Goal: Browse casually

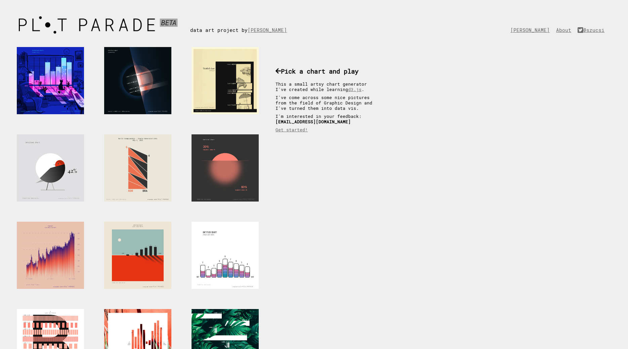
click at [99, 24] on img at bounding box center [101, 25] width 177 height 24
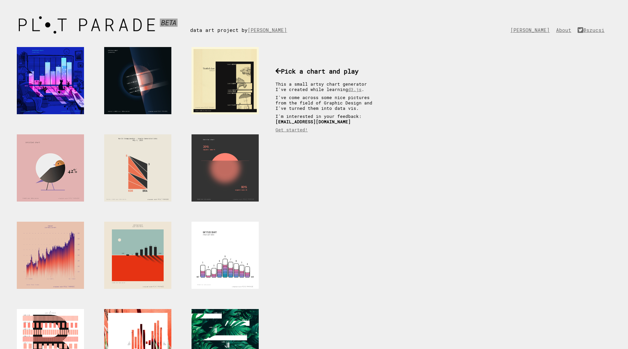
click at [66, 177] on div at bounding box center [50, 168] width 67 height 67
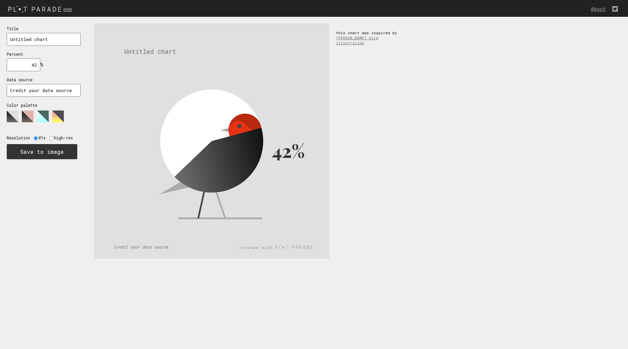
click at [41, 113] on polygon at bounding box center [43, 117] width 12 height 12
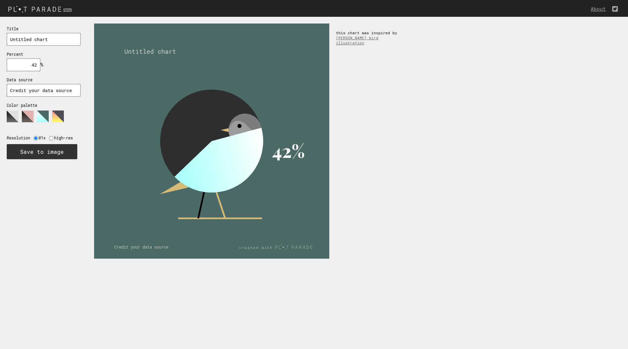
click at [58, 113] on polygon at bounding box center [58, 117] width 12 height 12
